Goal: Task Accomplishment & Management: Complete application form

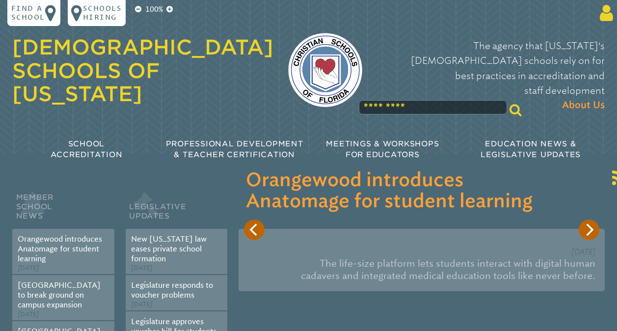
click at [603, 20] on icon at bounding box center [604, 13] width 17 height 19
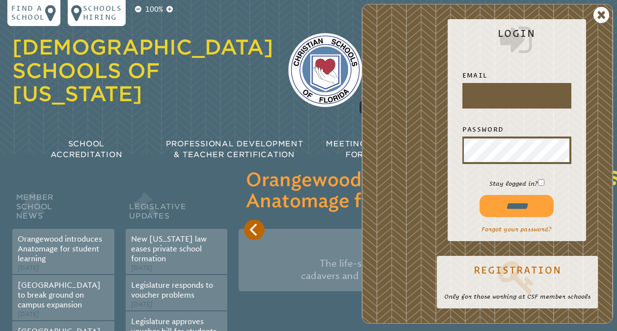
click at [496, 99] on input "text" at bounding box center [517, 95] width 106 height 22
type input "**********"
click at [505, 217] on input "******" at bounding box center [517, 206] width 74 height 22
type input "**********"
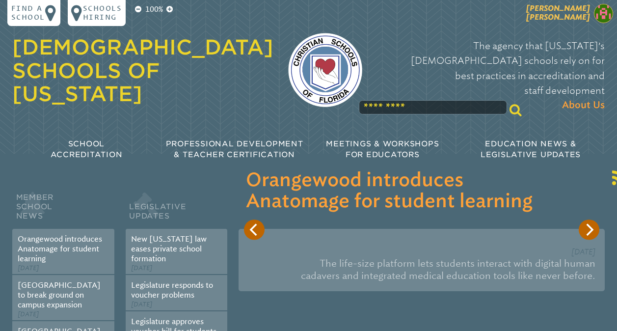
click at [589, 19] on span "[PERSON_NAME]" at bounding box center [558, 13] width 64 height 18
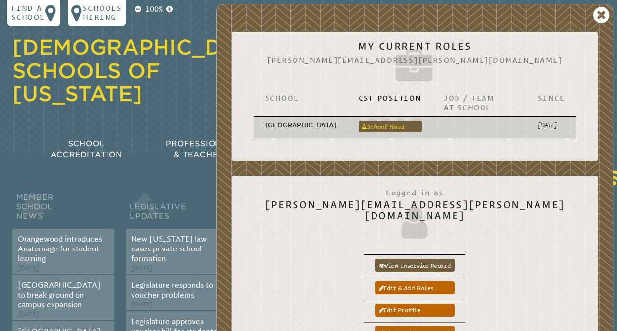
click at [371, 127] on link "School Head" at bounding box center [390, 126] width 63 height 11
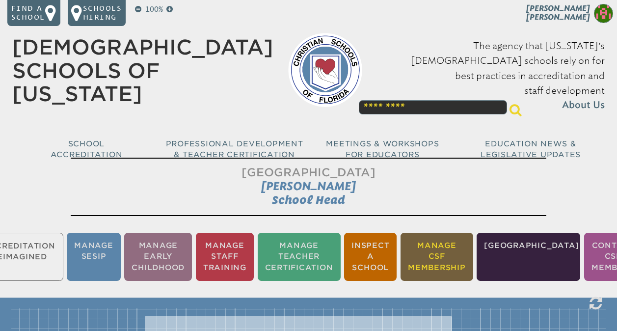
click at [473, 255] on li "Manage CSF Membership" at bounding box center [437, 257] width 73 height 48
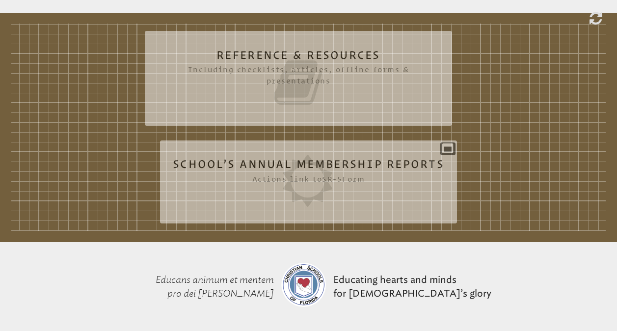
scroll to position [287, 0]
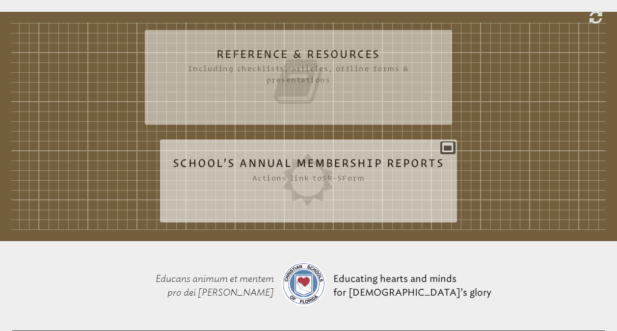
click at [356, 184] on icon at bounding box center [308, 180] width 271 height 52
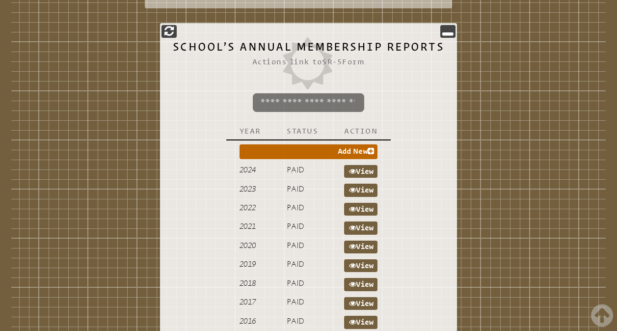
scroll to position [412, 0]
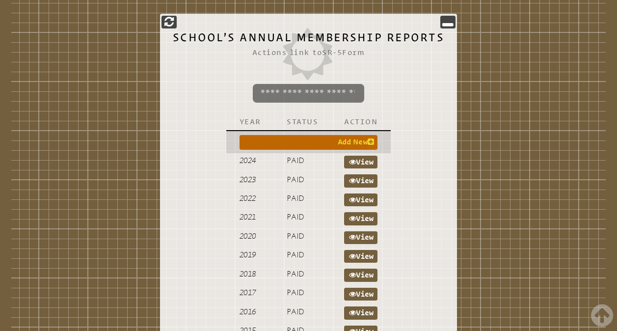
click at [304, 149] on link "Add New" at bounding box center [309, 142] width 138 height 15
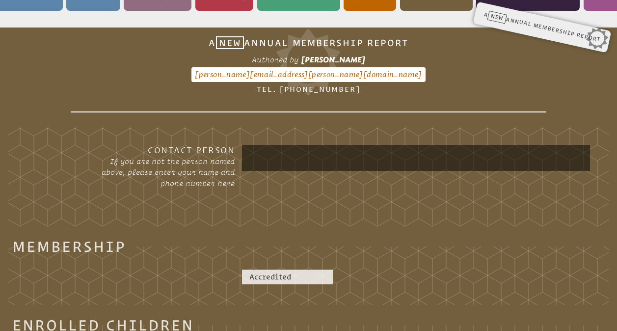
scroll to position [323, 0]
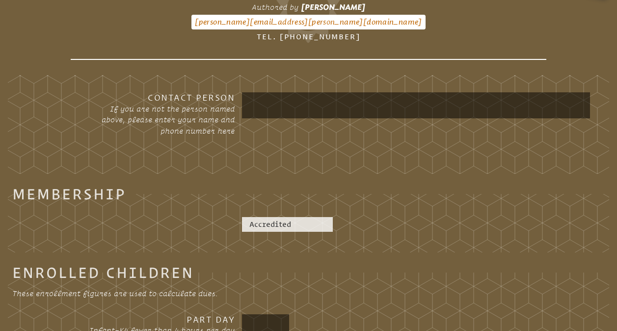
click at [303, 112] on input "text" at bounding box center [416, 105] width 344 height 22
type input "*"
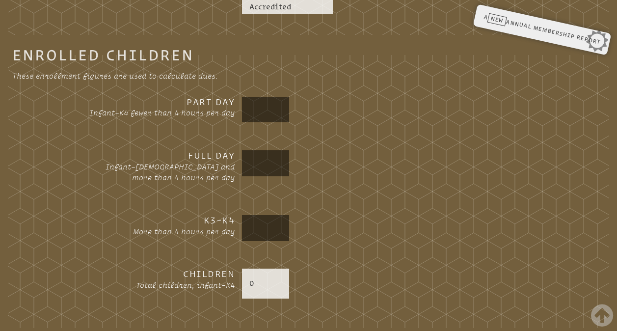
scroll to position [546, 0]
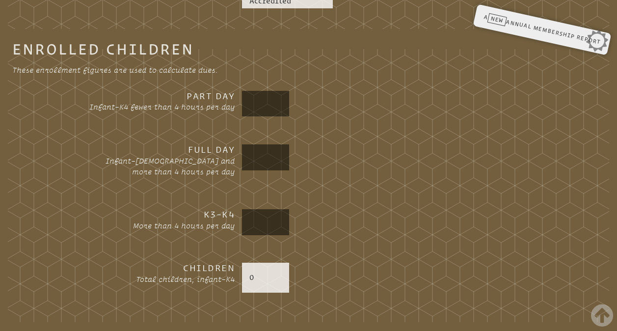
click at [252, 111] on input "text" at bounding box center [266, 103] width 44 height 22
type input "*"
click at [262, 162] on input "text" at bounding box center [266, 157] width 44 height 22
type input "*"
click at [262, 227] on input "text" at bounding box center [266, 222] width 44 height 22
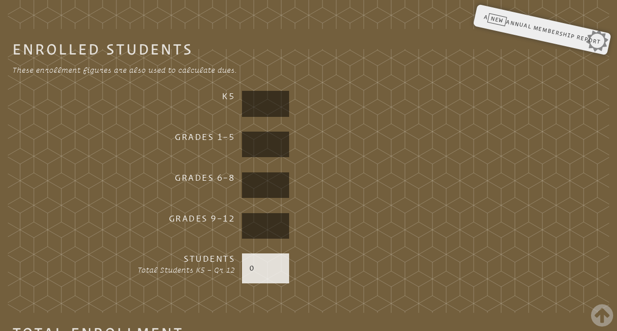
scroll to position [842, 0]
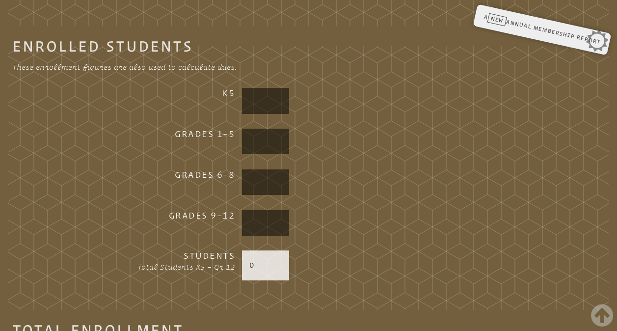
type input "*"
click at [257, 112] on input "text" at bounding box center [266, 101] width 44 height 22
type input "*"
click at [263, 146] on input "text" at bounding box center [266, 141] width 44 height 22
type input "**"
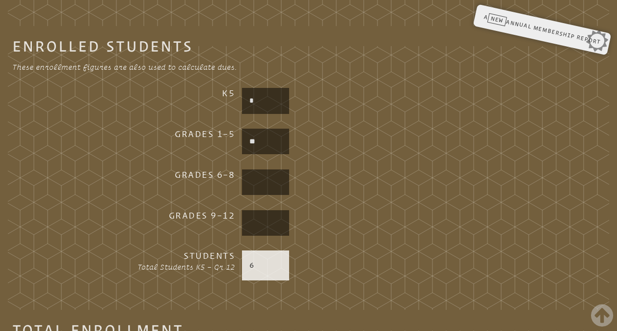
click at [258, 185] on input "text" at bounding box center [266, 182] width 44 height 22
type input "**"
click at [263, 234] on input "text" at bounding box center [266, 223] width 44 height 22
type input "**"
click at [355, 259] on fieldset "Enrolled Students These enrollment figures are also used to calculate dues. K5 …" at bounding box center [309, 175] width 602 height 269
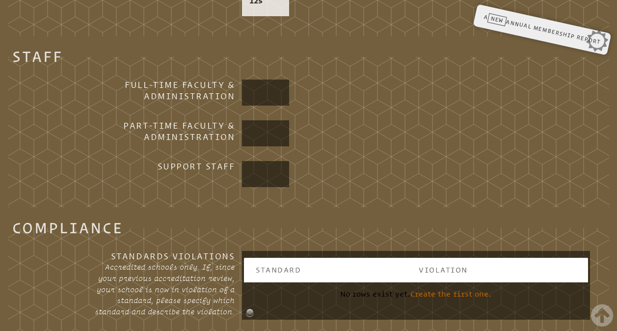
scroll to position [1200, 0]
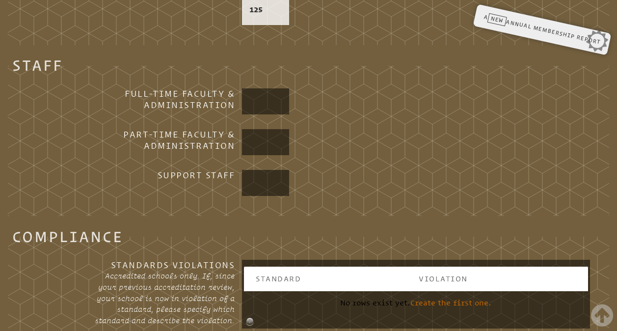
click at [275, 112] on input "text" at bounding box center [266, 101] width 44 height 22
